Goal: Task Accomplishment & Management: Use online tool/utility

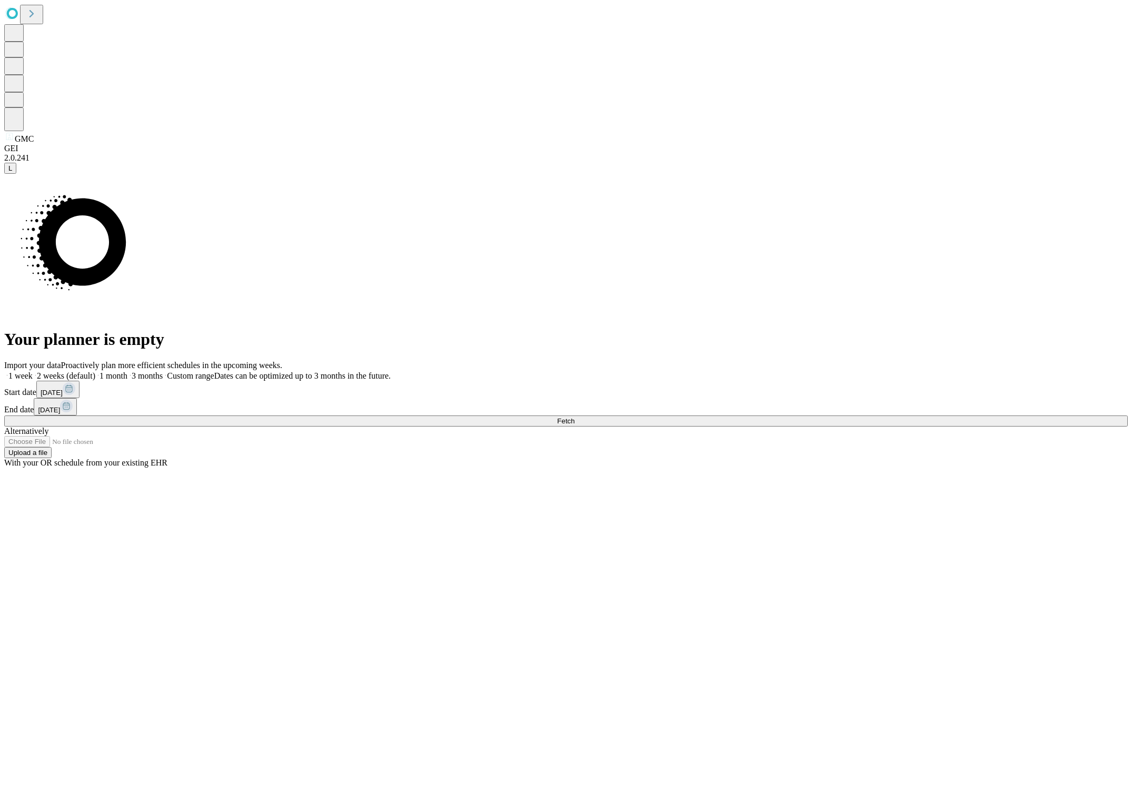
click at [396, 222] on div "Your planner is empty" at bounding box center [565, 261] width 1123 height 175
click at [861, 426] on button "Fetch" at bounding box center [565, 420] width 1123 height 11
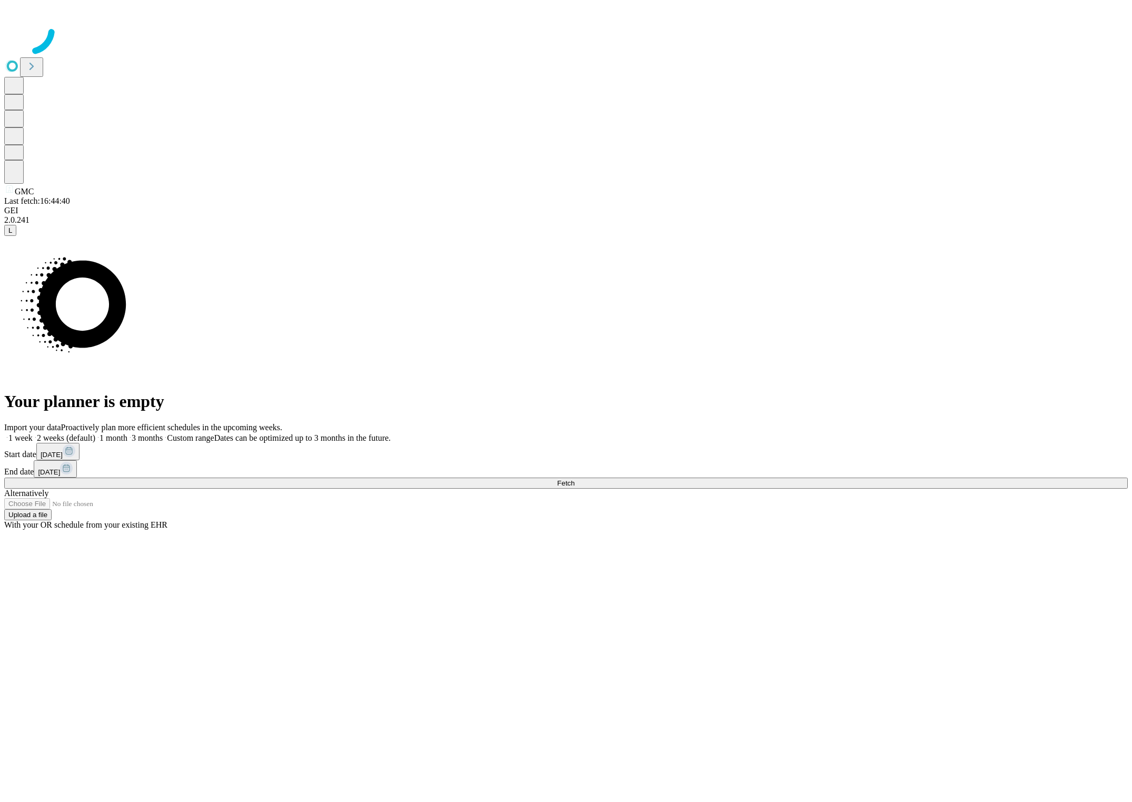
click at [597, 57] on div at bounding box center [565, 30] width 1123 height 53
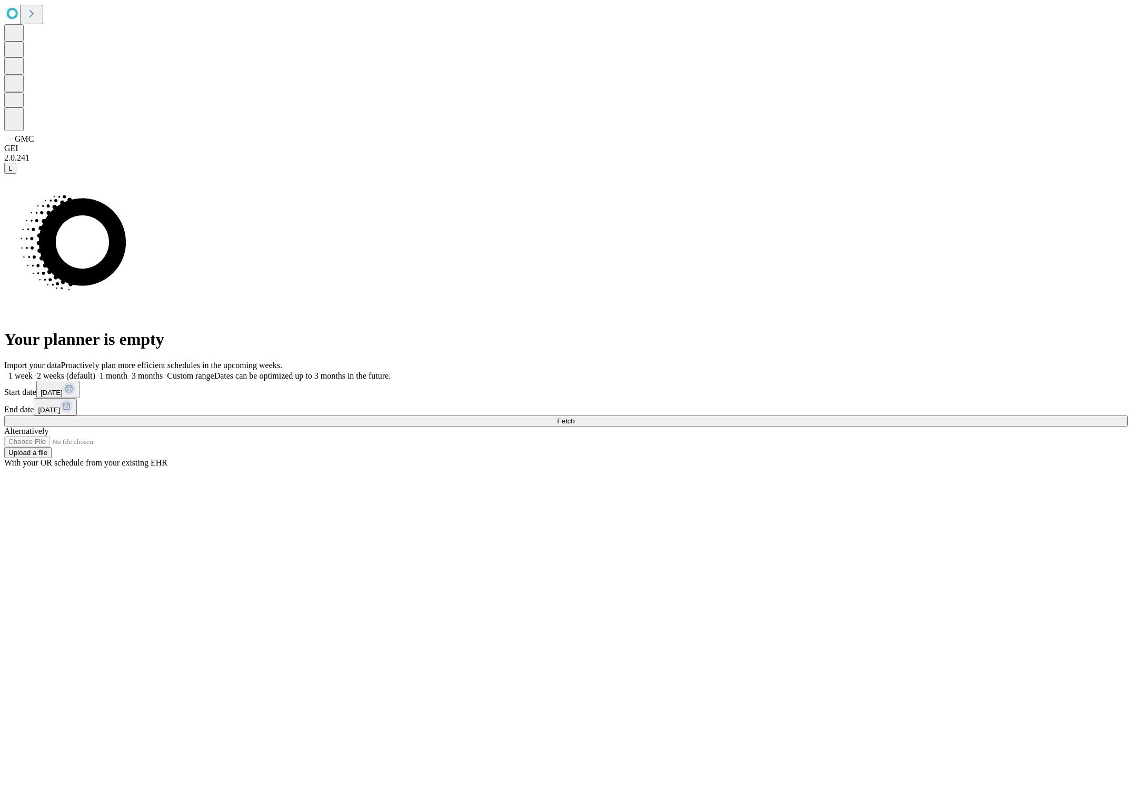
click at [33, 371] on span "1 week" at bounding box center [20, 375] width 24 height 9
click at [951, 426] on button "Fetch" at bounding box center [565, 420] width 1123 height 11
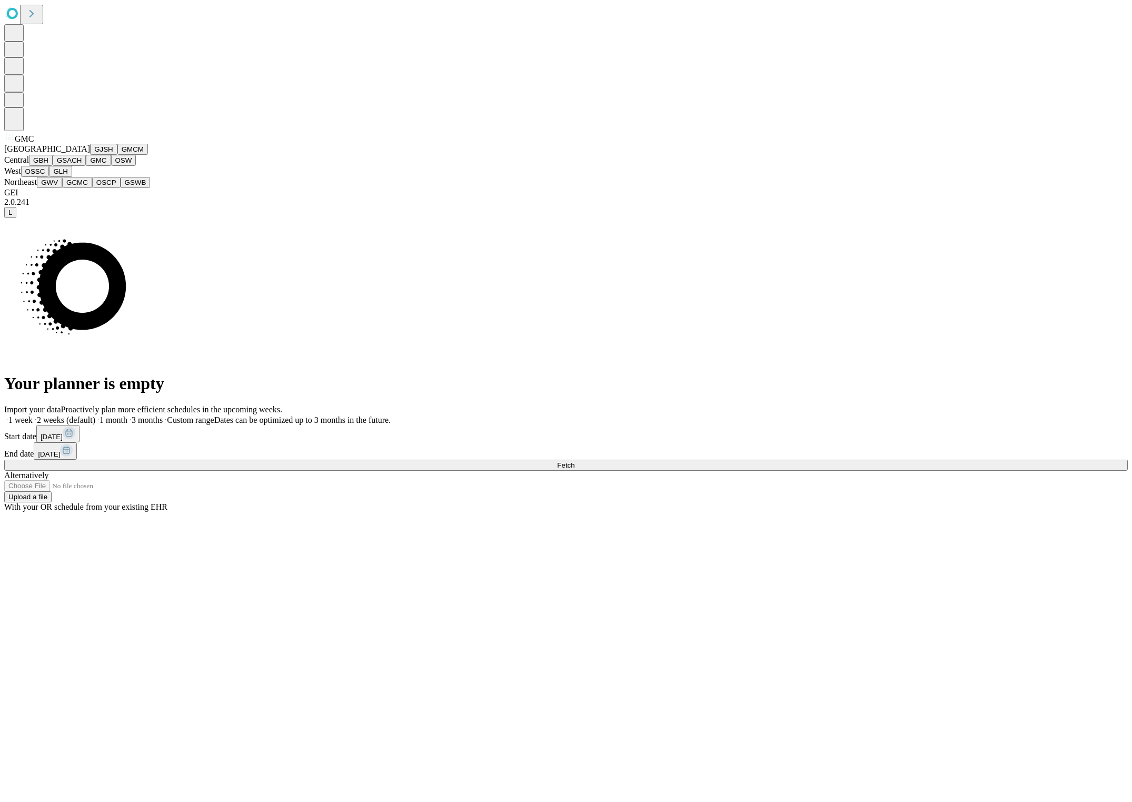
click at [91, 155] on button "GJSH" at bounding box center [103, 149] width 27 height 11
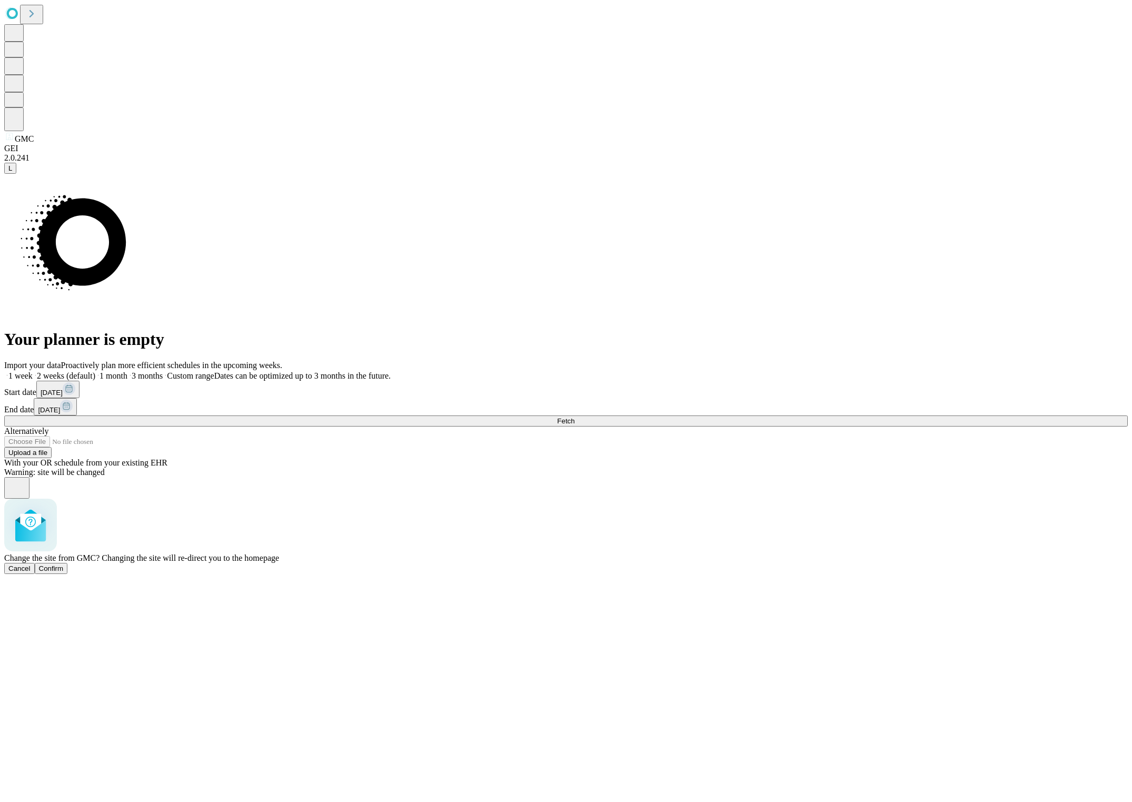
click at [31, 564] on span "Cancel" at bounding box center [19, 568] width 22 height 8
click at [876, 426] on button "Fetch" at bounding box center [565, 420] width 1123 height 11
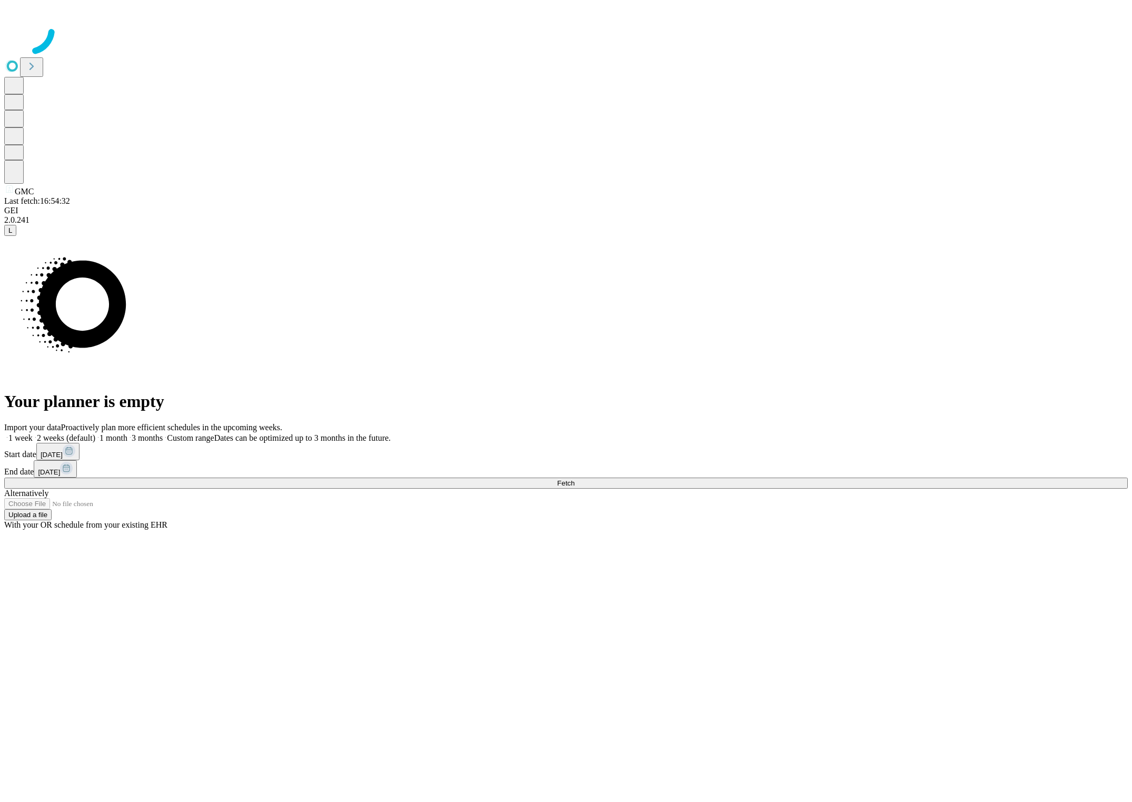
click at [390, 57] on div at bounding box center [565, 30] width 1123 height 53
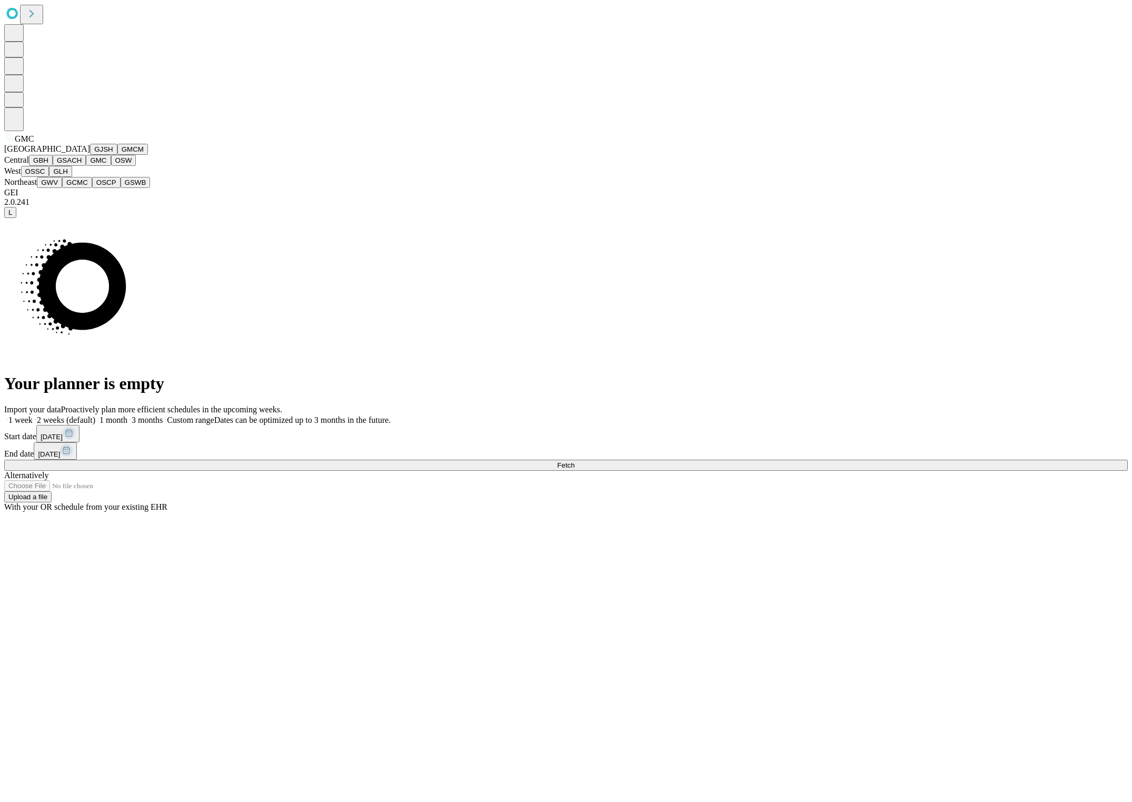
click at [90, 155] on button "GJSH" at bounding box center [103, 149] width 27 height 11
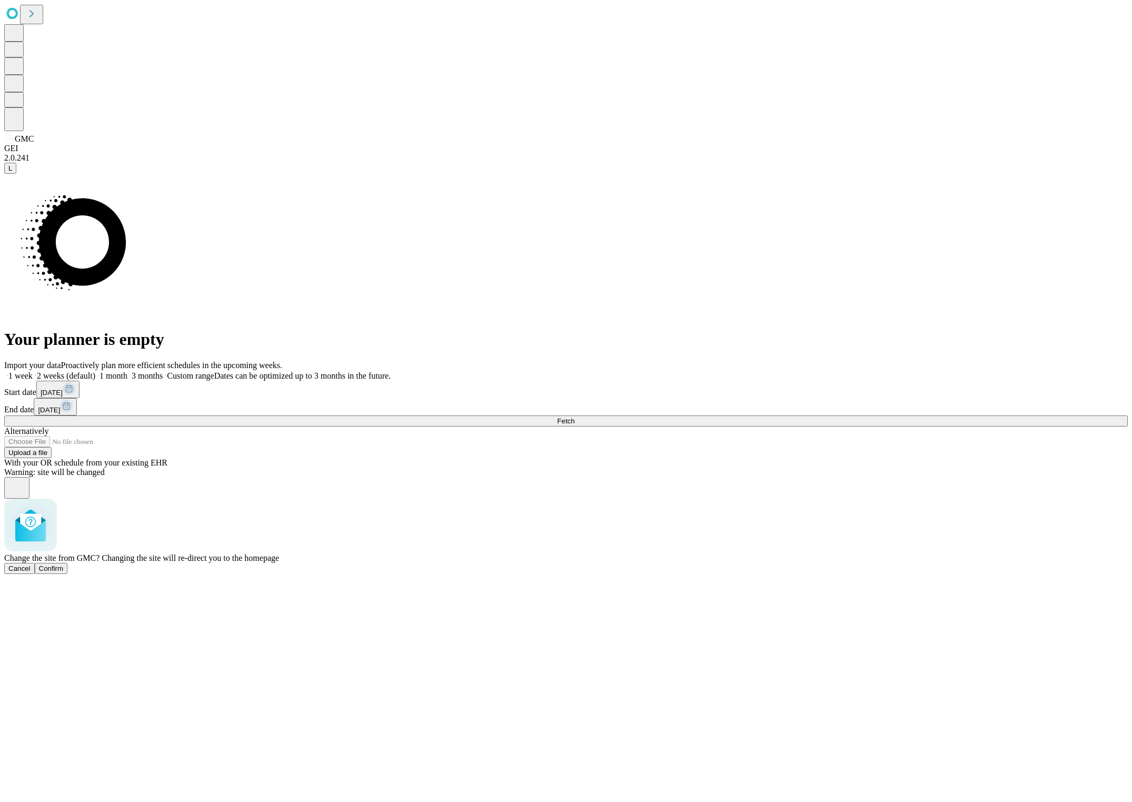
click at [583, 498] on div "Change the site from GMC? Changing the site will re-direct you to the homepage …" at bounding box center [565, 535] width 1123 height 75
click at [64, 564] on span "Confirm" at bounding box center [51, 568] width 25 height 8
click at [864, 467] on div "Import your data Proactively plan more efficient schedules in the upcoming week…" at bounding box center [565, 414] width 1123 height 107
click at [864, 426] on button "Fetch" at bounding box center [565, 420] width 1123 height 11
